Goal: Transaction & Acquisition: Book appointment/travel/reservation

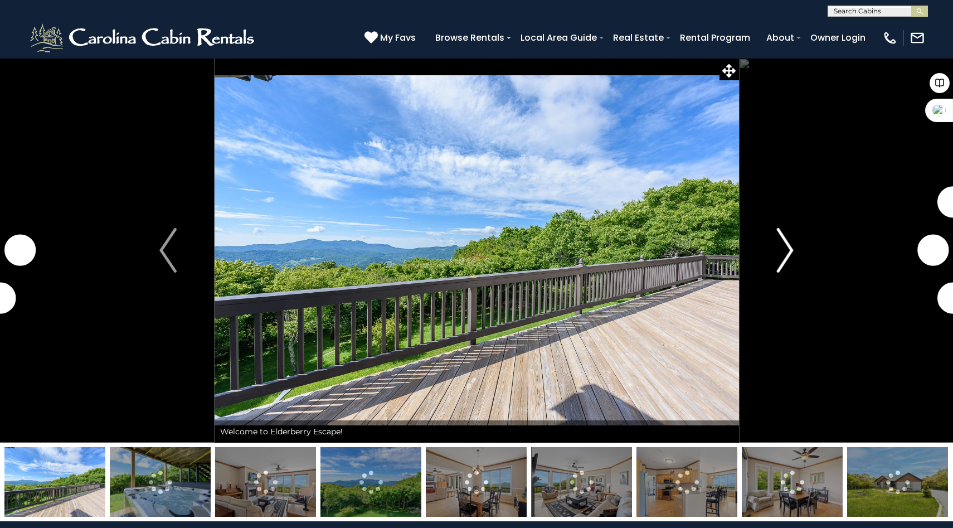
click at [793, 251] on img "Next" at bounding box center [785, 250] width 17 height 45
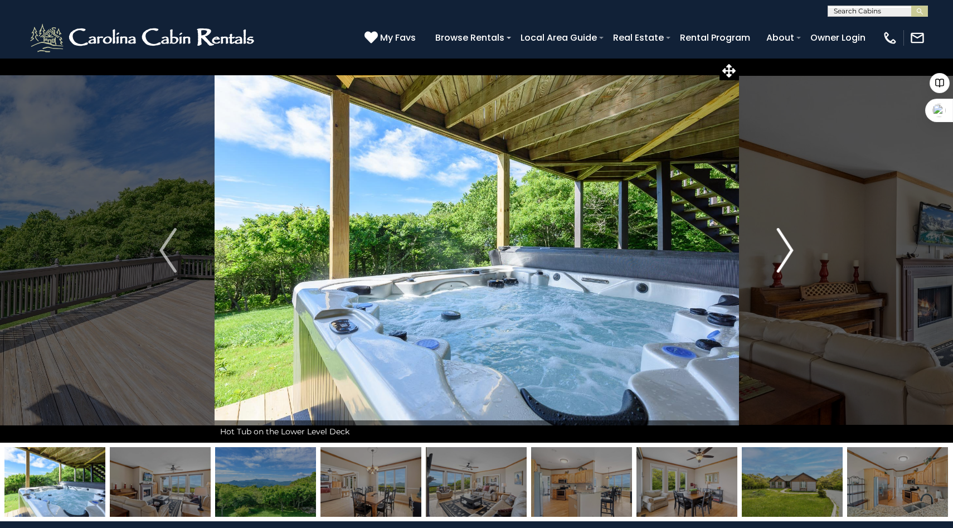
click at [790, 253] on img "Next" at bounding box center [785, 250] width 17 height 45
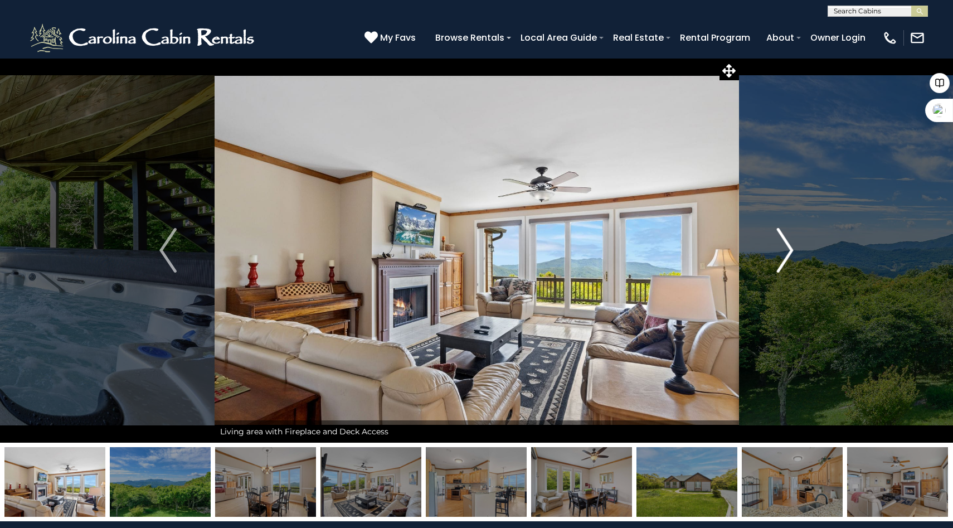
click at [790, 253] on img "Next" at bounding box center [785, 250] width 17 height 45
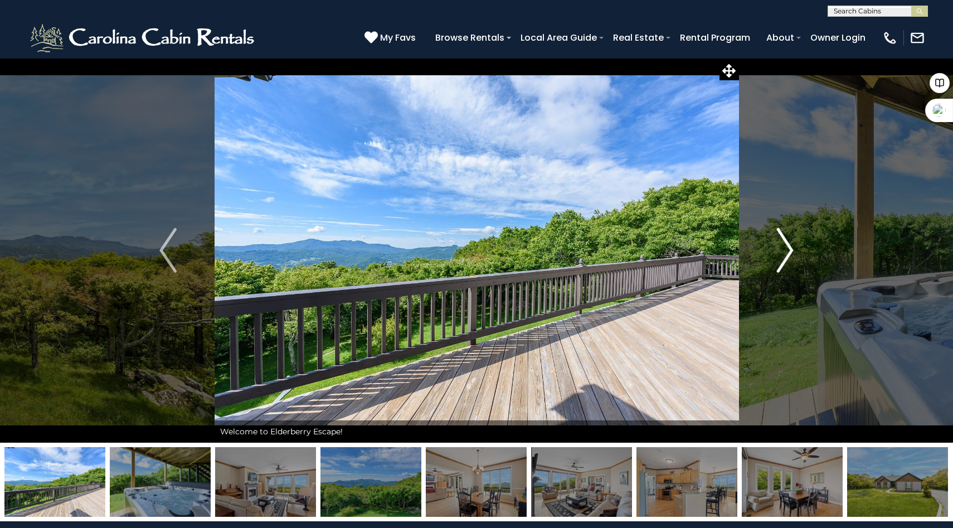
click at [785, 245] on img "Next" at bounding box center [785, 250] width 17 height 45
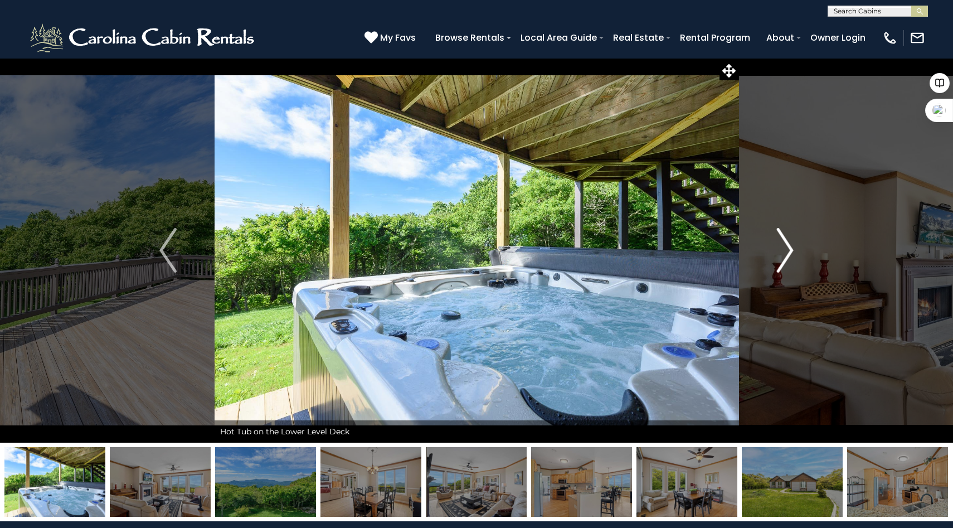
click at [784, 245] on img "Next" at bounding box center [785, 250] width 17 height 45
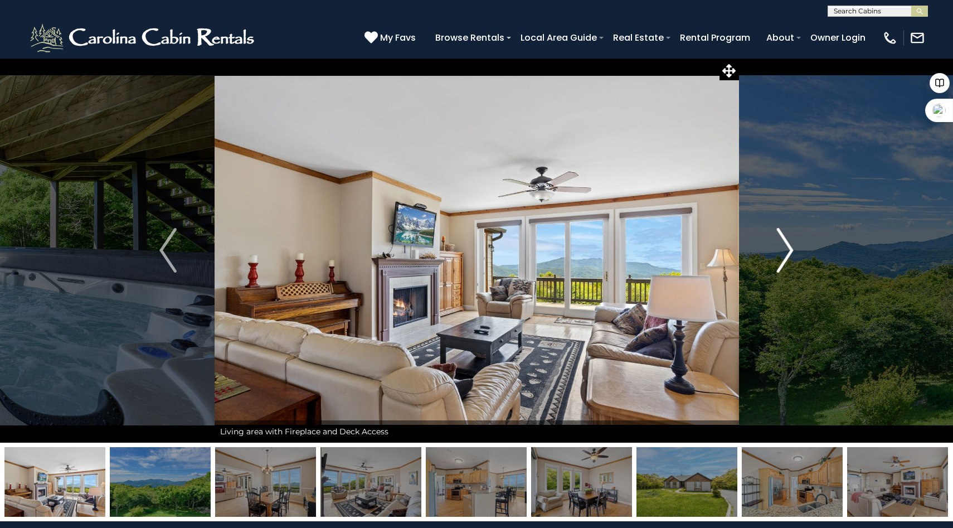
click at [784, 245] on img "Next" at bounding box center [785, 250] width 17 height 45
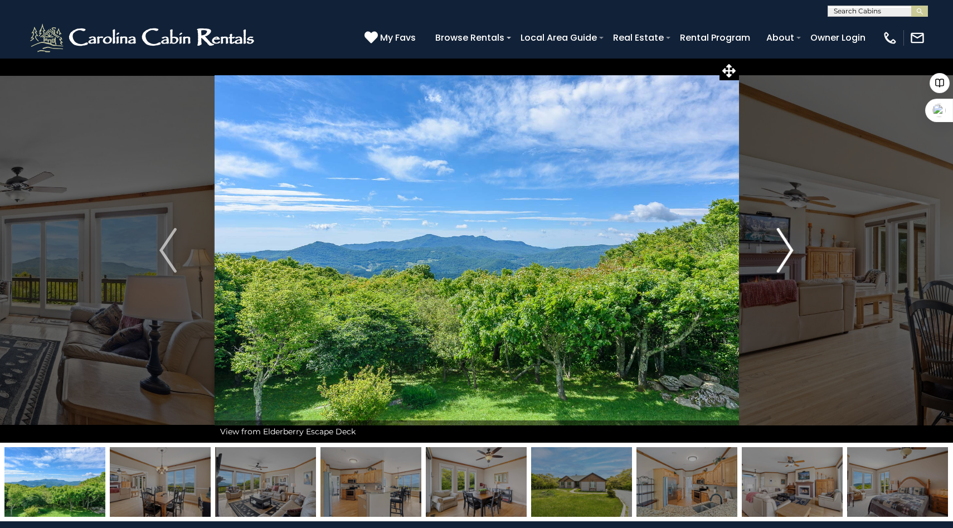
click at [784, 245] on img "Next" at bounding box center [785, 250] width 17 height 45
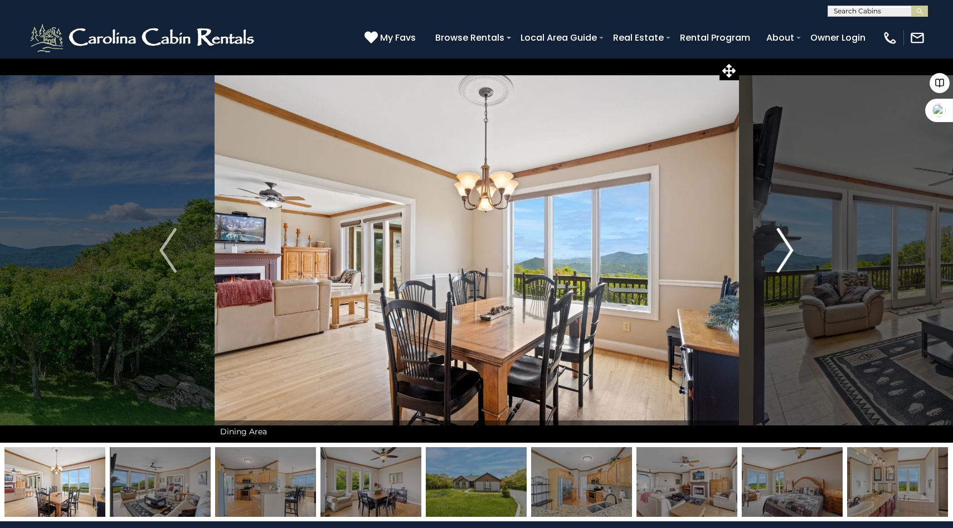
click at [784, 245] on img "Next" at bounding box center [785, 250] width 17 height 45
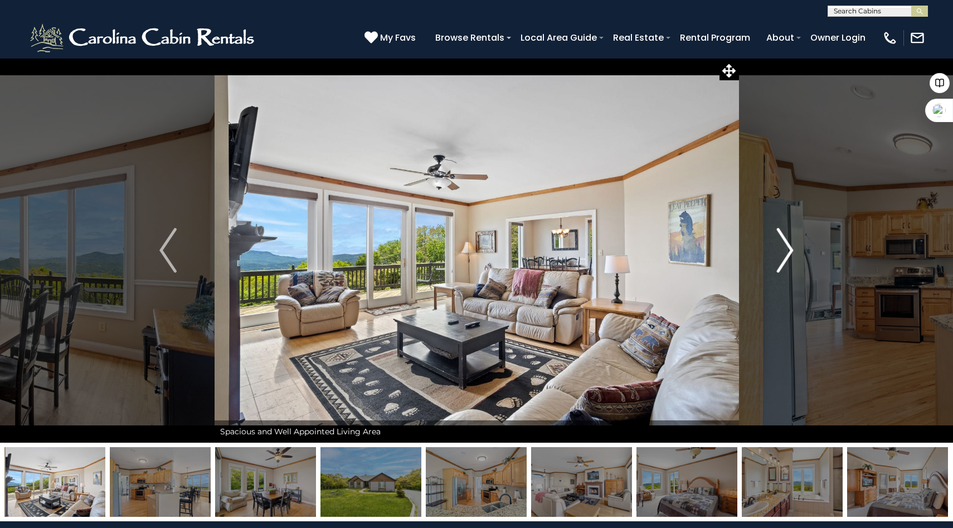
click at [784, 245] on img "Next" at bounding box center [785, 250] width 17 height 45
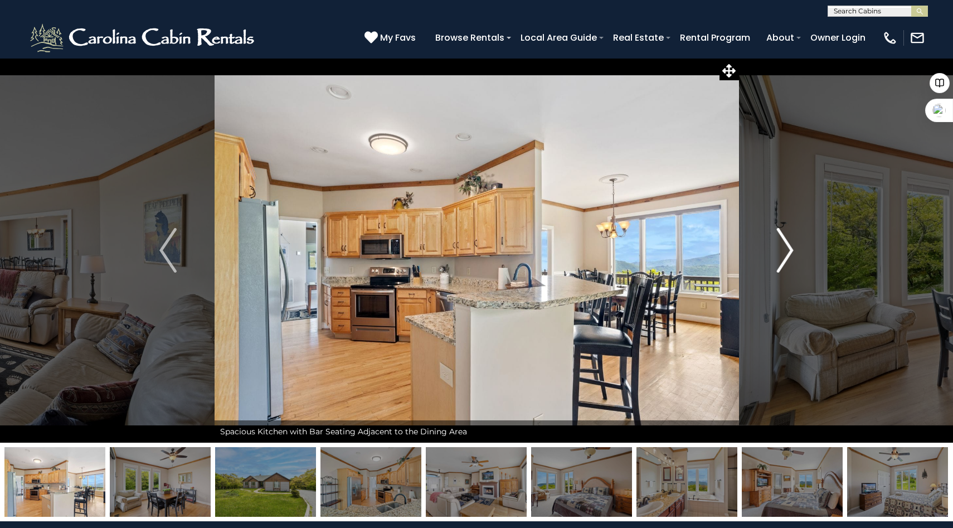
click at [784, 245] on img "Next" at bounding box center [785, 250] width 17 height 45
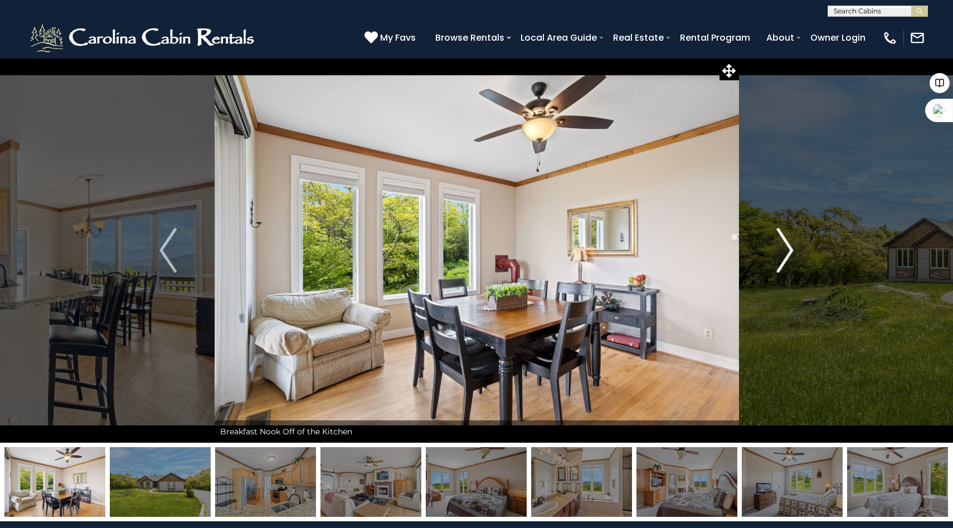
click at [784, 245] on img "Next" at bounding box center [785, 250] width 17 height 45
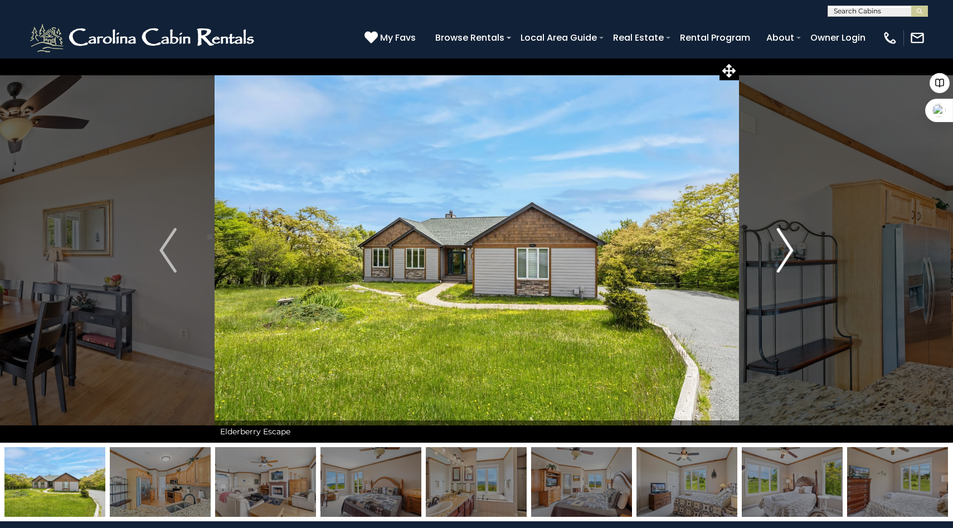
click at [784, 245] on img "Next" at bounding box center [785, 250] width 17 height 45
